Goal: Task Accomplishment & Management: Use online tool/utility

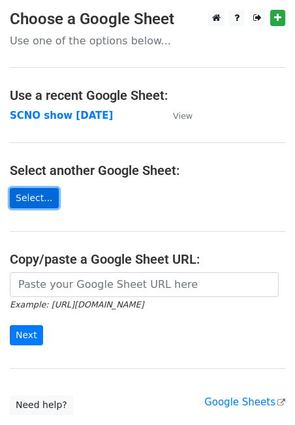
click at [44, 201] on link "Select..." at bounding box center [34, 198] width 49 height 20
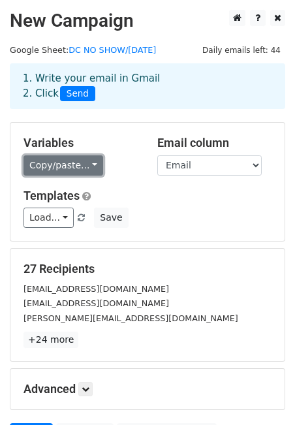
click at [80, 160] on link "Copy/paste..." at bounding box center [64, 165] width 80 height 20
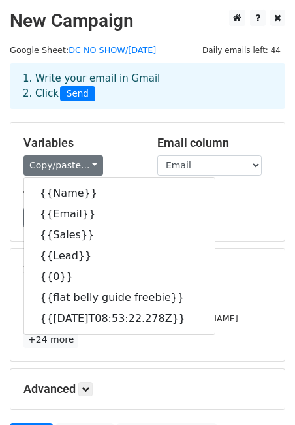
click at [116, 157] on div "Copy/paste... {{Name}} {{Email}} {{Sales}} {{Lead}} {{0}} {{flat belly guide fr…" at bounding box center [81, 165] width 114 height 20
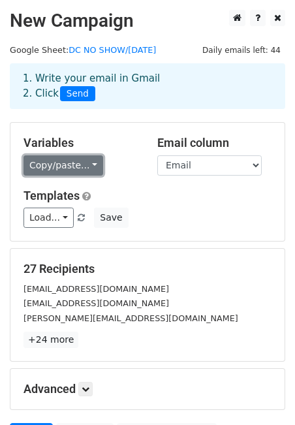
click at [57, 166] on link "Copy/paste..." at bounding box center [64, 165] width 80 height 20
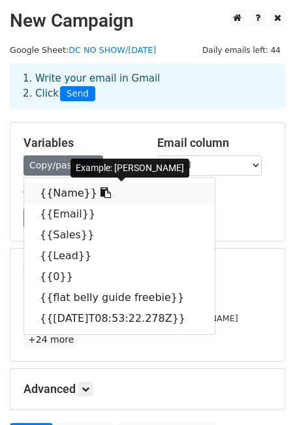
click at [56, 198] on link "{{Name}}" at bounding box center [119, 193] width 191 height 21
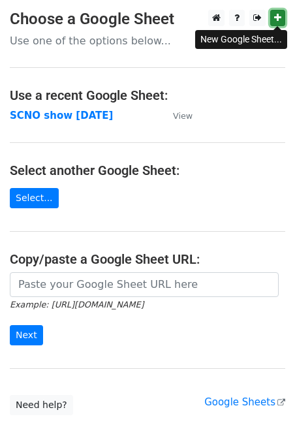
click at [282, 20] on link at bounding box center [277, 18] width 15 height 16
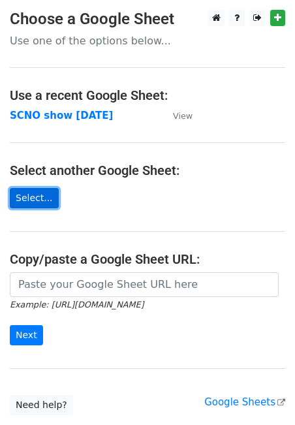
click at [43, 194] on link "Select..." at bounding box center [34, 198] width 49 height 20
